Goal: Task Accomplishment & Management: Use online tool/utility

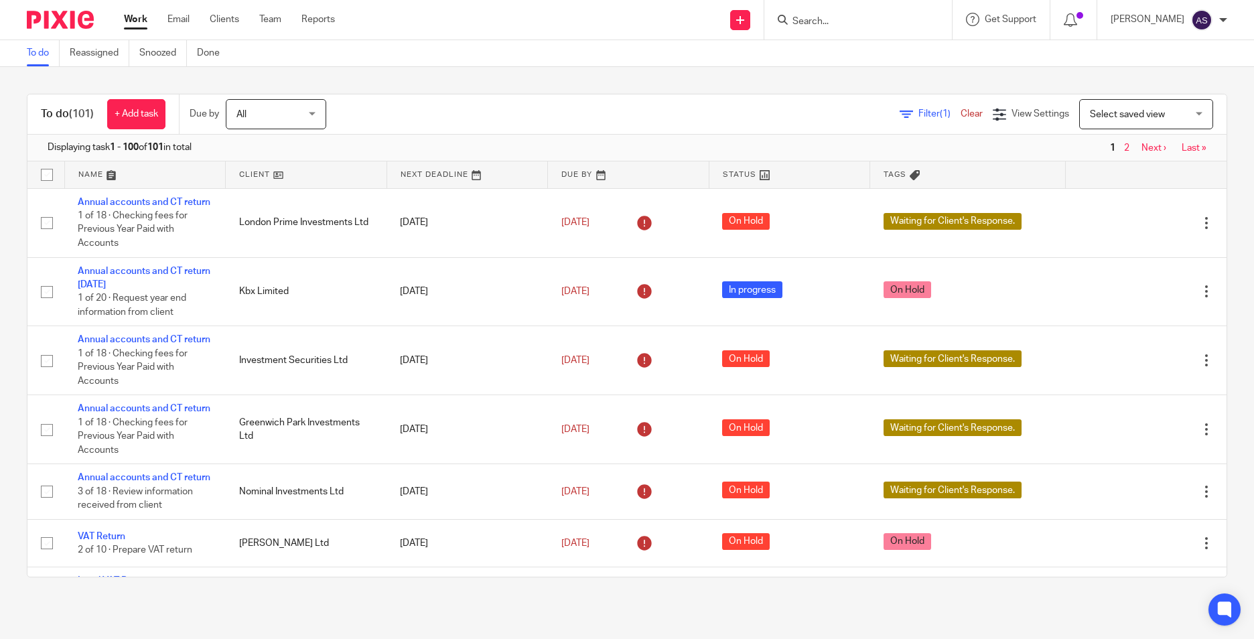
click at [827, 24] on input "Search" at bounding box center [851, 22] width 121 height 12
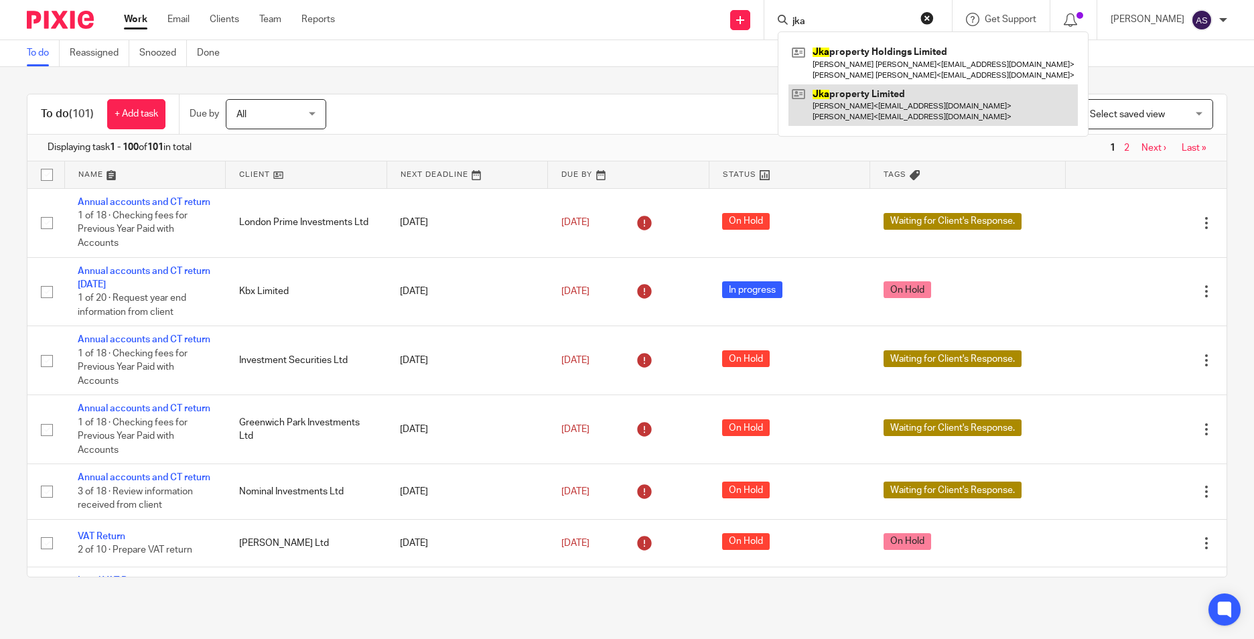
type input "jka"
click at [881, 99] on link at bounding box center [933, 105] width 289 height 42
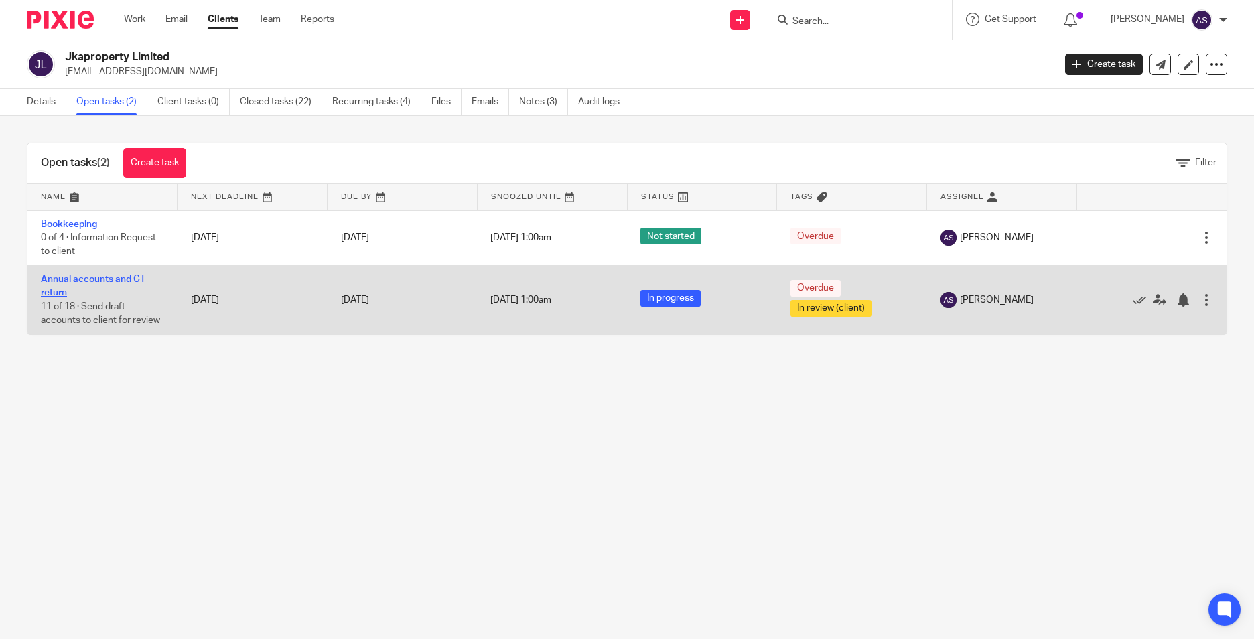
click at [77, 277] on link "Annual accounts and CT return" at bounding box center [93, 286] width 105 height 23
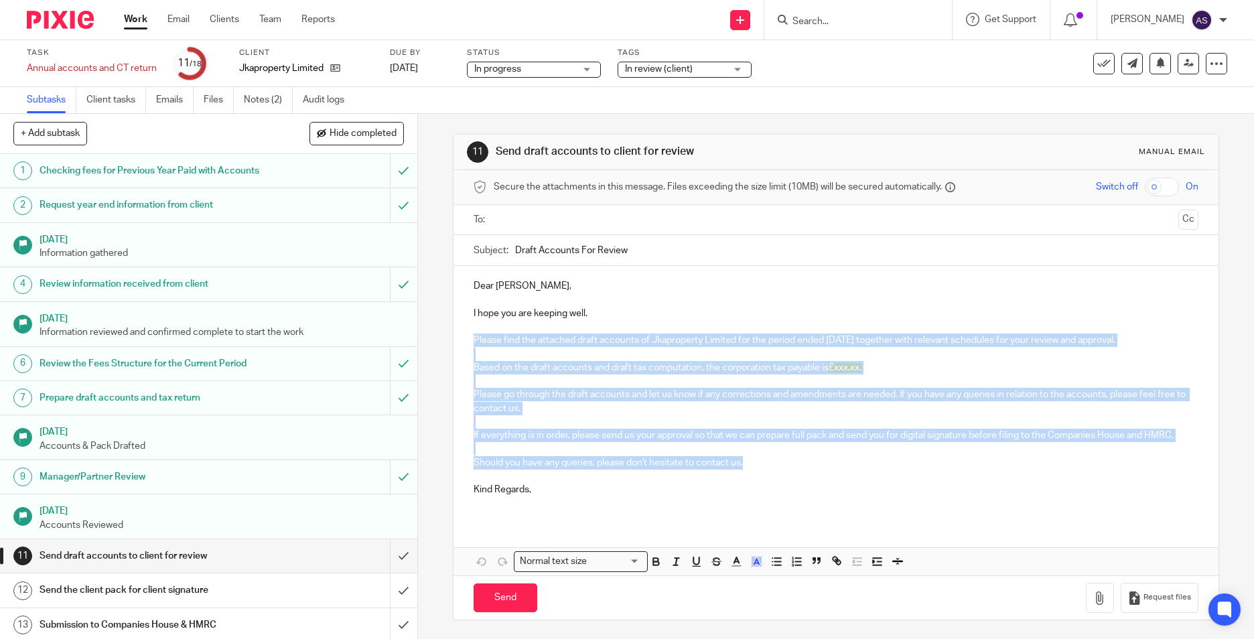
drag, startPoint x: 468, startPoint y: 338, endPoint x: 746, endPoint y: 464, distance: 304.3
click at [746, 464] on div "Dear Jimmy, I hope you are keeping well. Please find the attached draft account…" at bounding box center [836, 393] width 765 height 255
copy div "Please find the attached draft accounts of Jkaproperty Limited for the period e…"
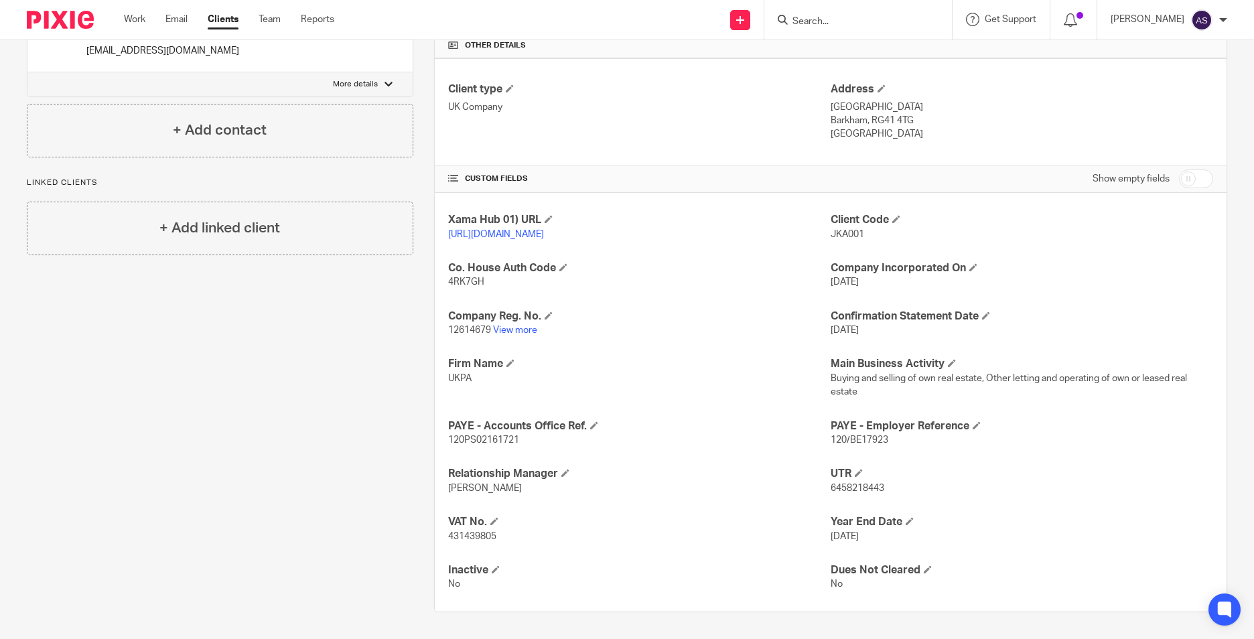
scroll to position [336, 0]
click at [852, 486] on span "6458218443" at bounding box center [858, 488] width 54 height 9
copy span "6458218443"
